Goal: Task Accomplishment & Management: Use online tool/utility

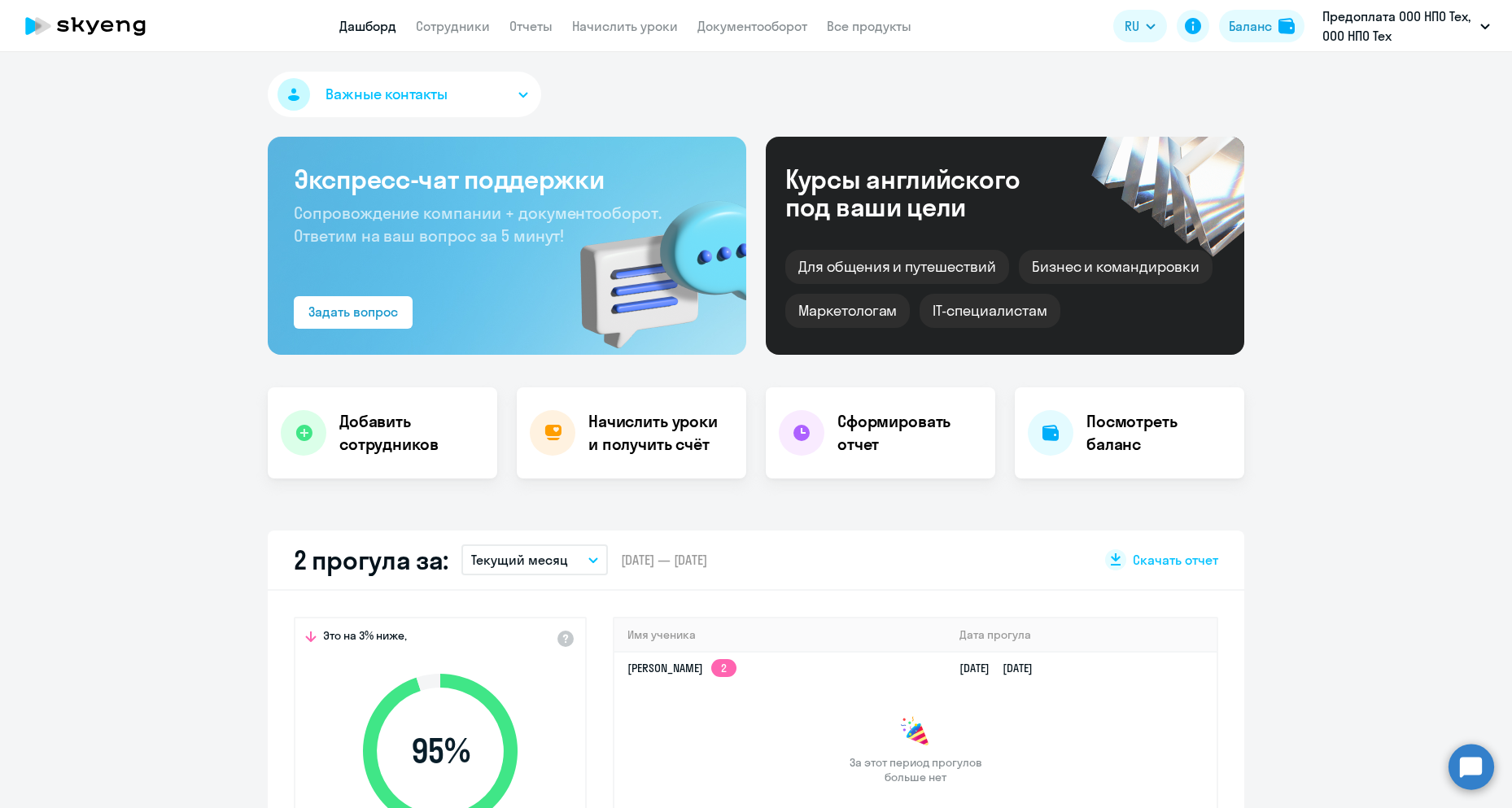
select select "30"
click at [1390, 37] on p "Предоплата ООО НПО Тех, ООО НПО Тех" at bounding box center [1398, 25] width 151 height 39
click at [441, 33] on link "Сотрудники" at bounding box center [453, 26] width 74 height 16
select select "30"
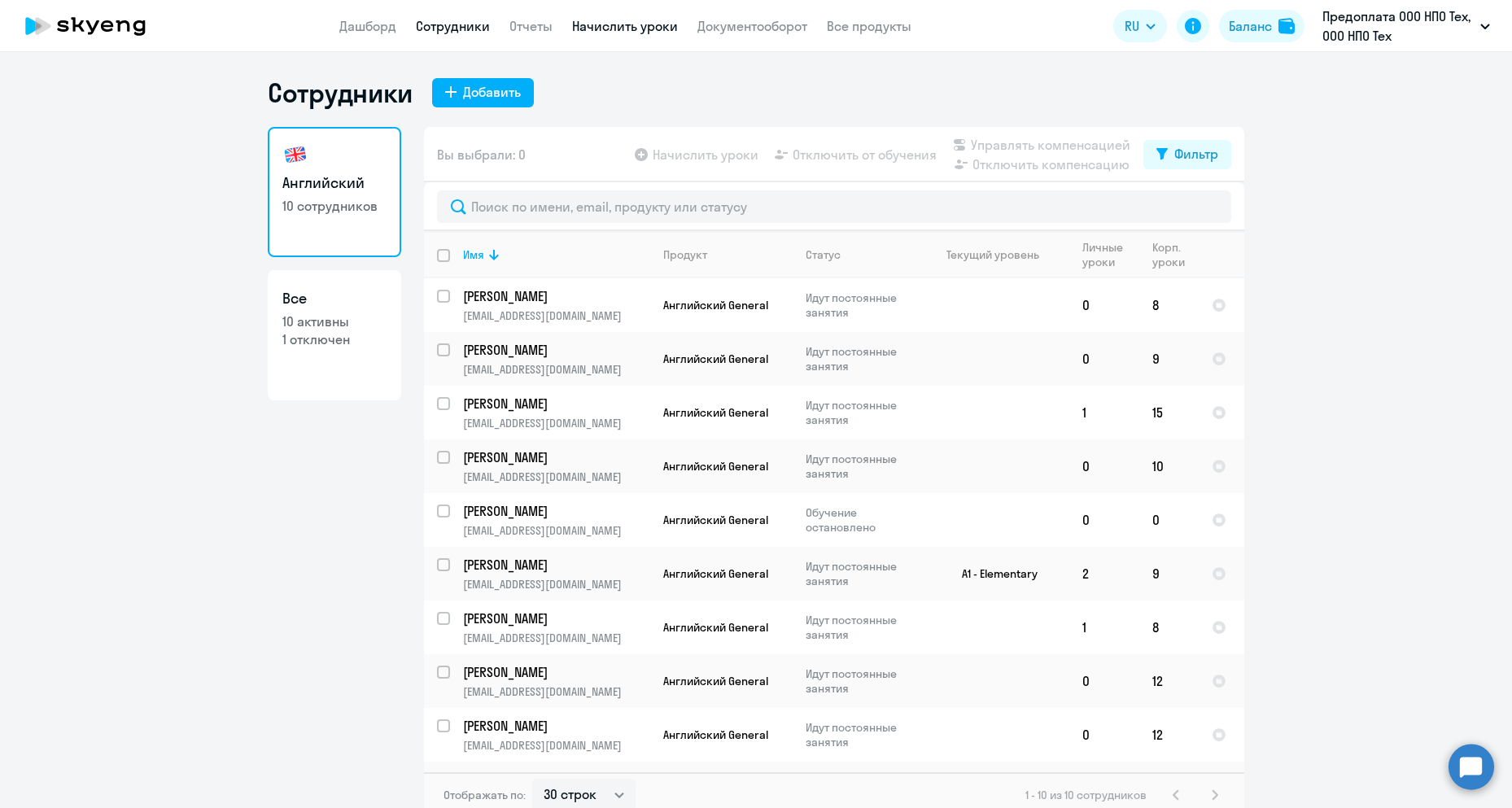
click at [661, 27] on link "Начислить уроки" at bounding box center [625, 26] width 106 height 16
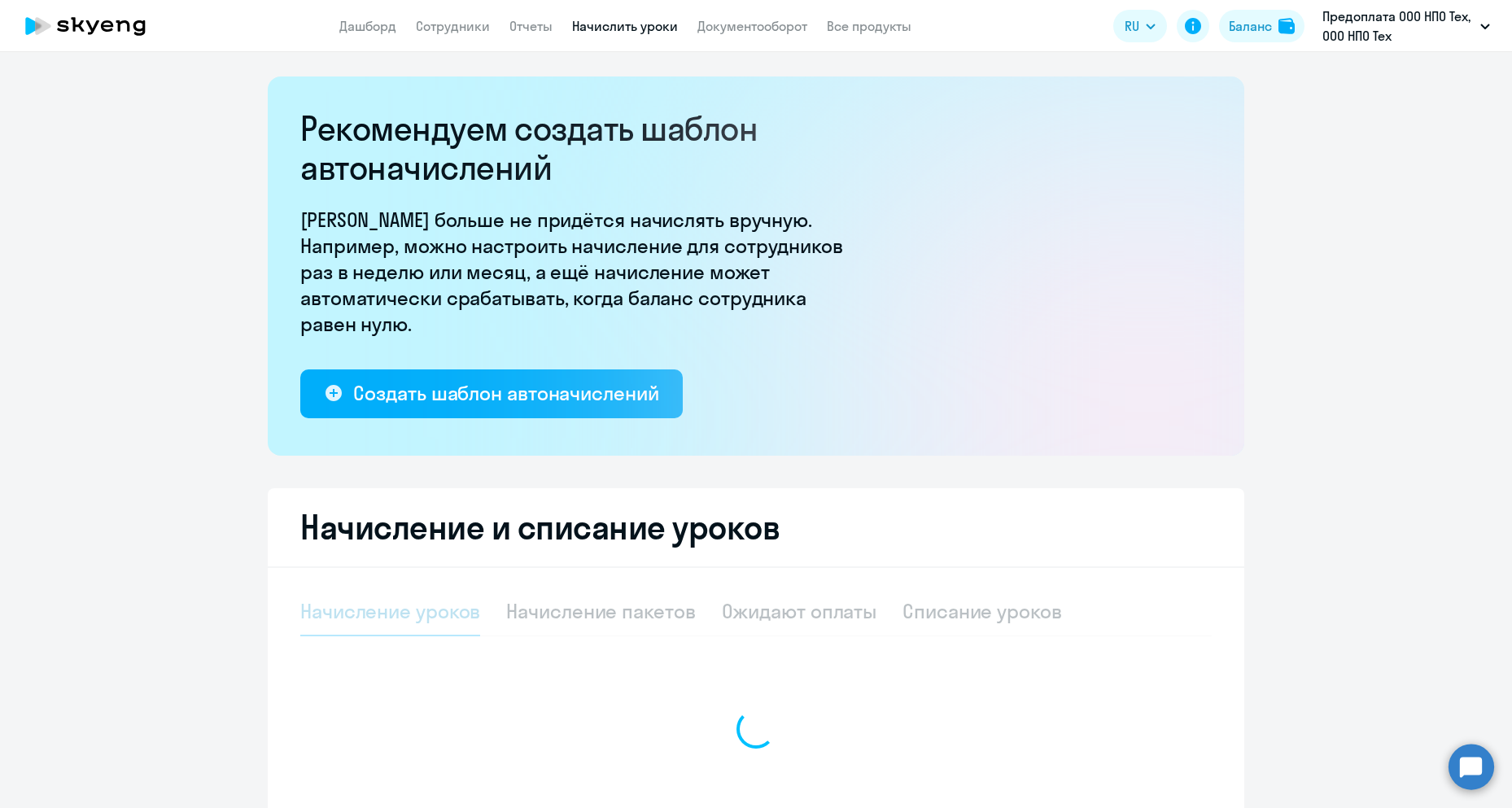
select select "10"
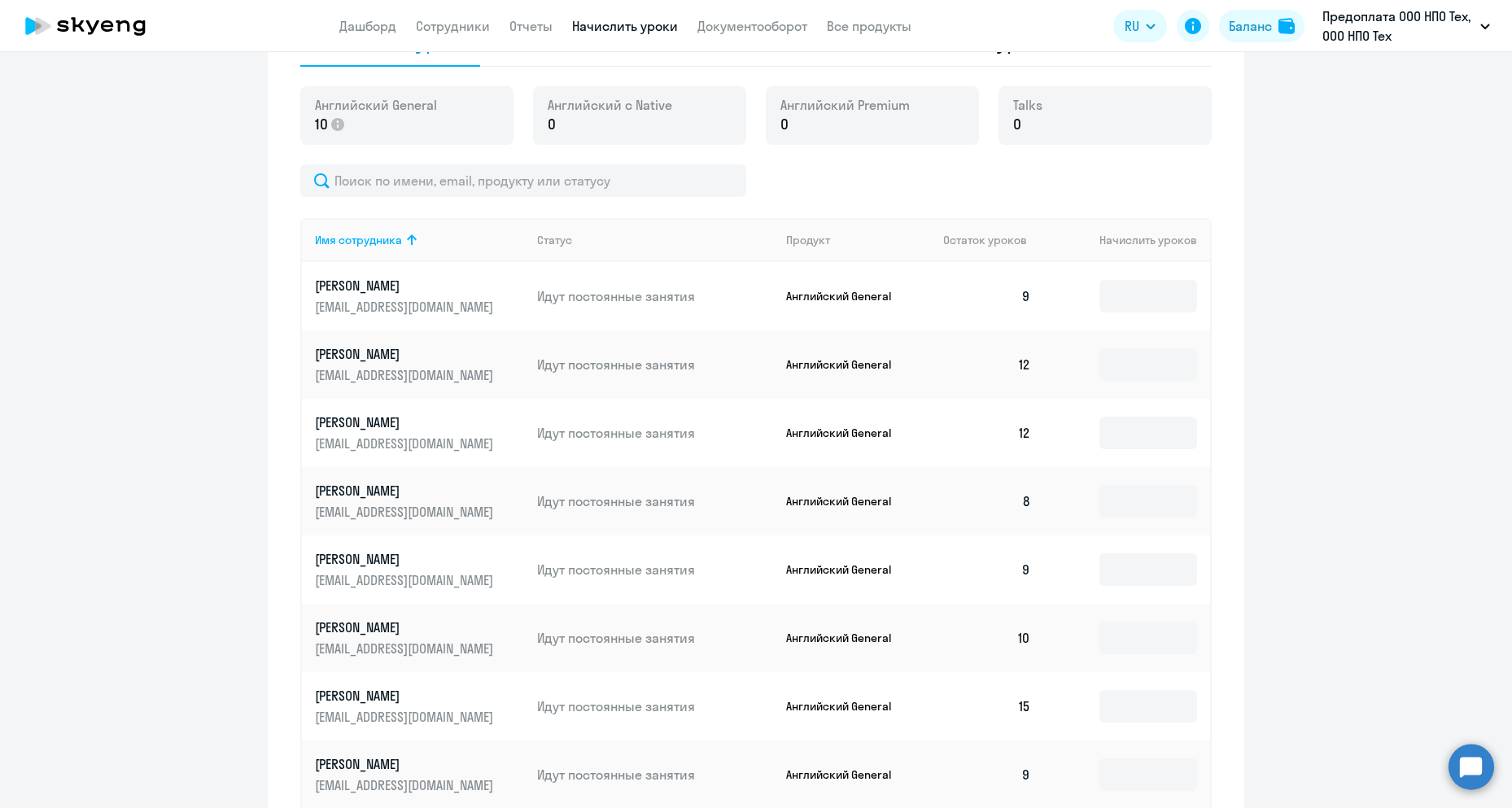
scroll to position [651, 0]
